Goal: Task Accomplishment & Management: Manage account settings

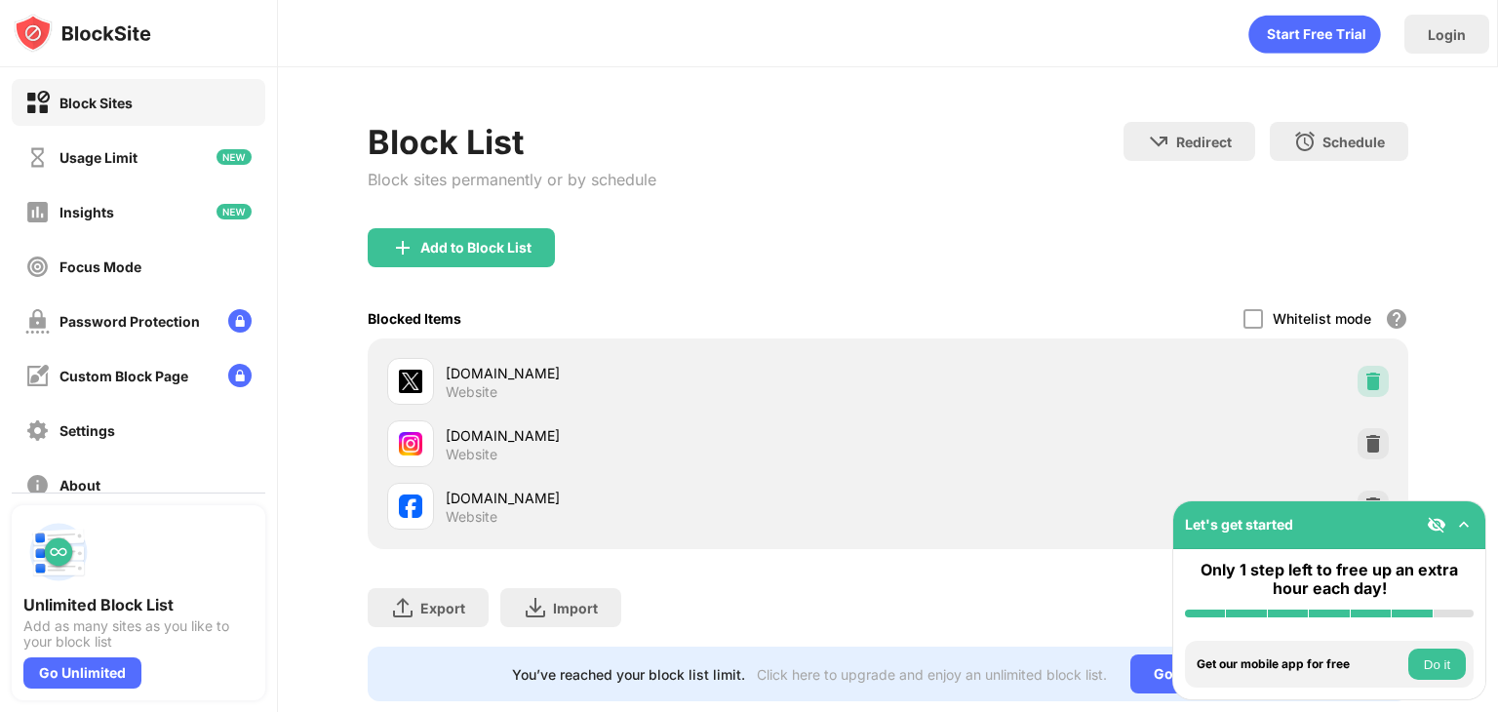
click at [1364, 372] on img at bounding box center [1374, 382] width 20 height 20
click at [1364, 497] on img at bounding box center [1374, 506] width 20 height 20
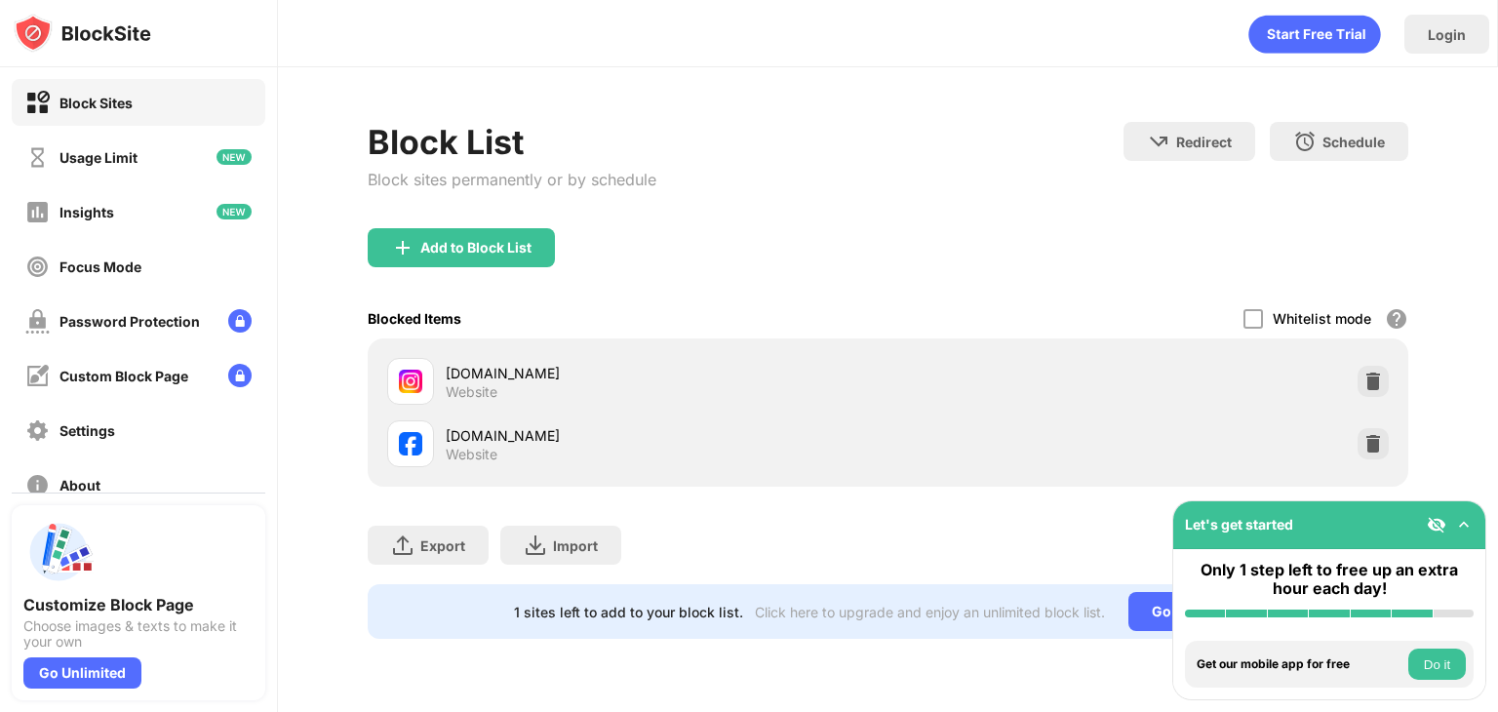
click at [1354, 447] on div "facebook.com Website" at bounding box center [887, 444] width 1017 height 62
click at [1366, 446] on img at bounding box center [1374, 444] width 20 height 20
